Goal: Find specific page/section: Find specific page/section

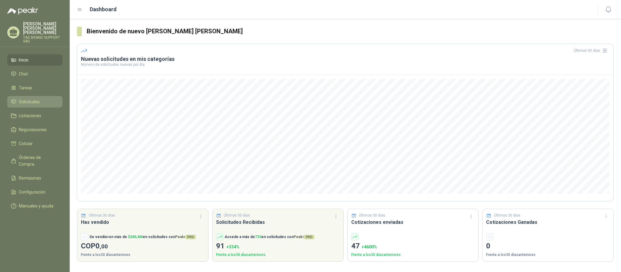
click at [32, 101] on link "Solicitudes" at bounding box center [34, 102] width 55 height 12
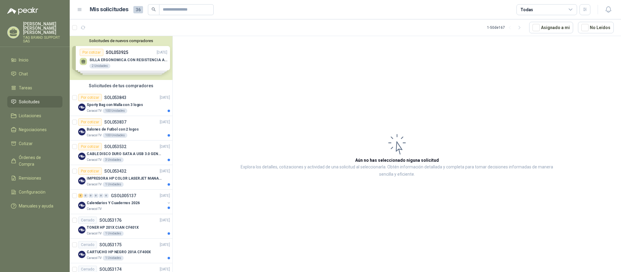
click at [45, 99] on li "Solicitudes" at bounding box center [35, 102] width 48 height 7
click at [31, 99] on span "Solicitudes" at bounding box center [29, 102] width 21 height 7
